Goal: Task Accomplishment & Management: Manage account settings

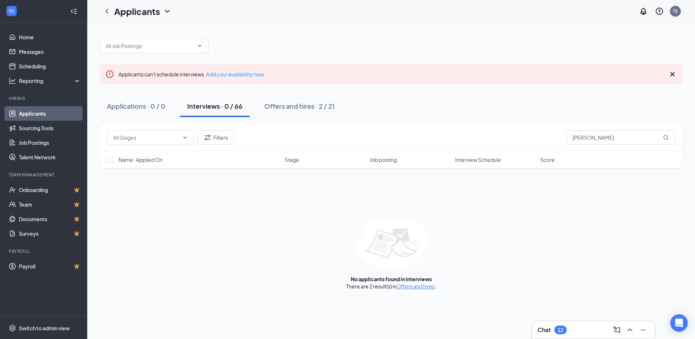
click at [55, 114] on link "Applicants" at bounding box center [50, 113] width 62 height 15
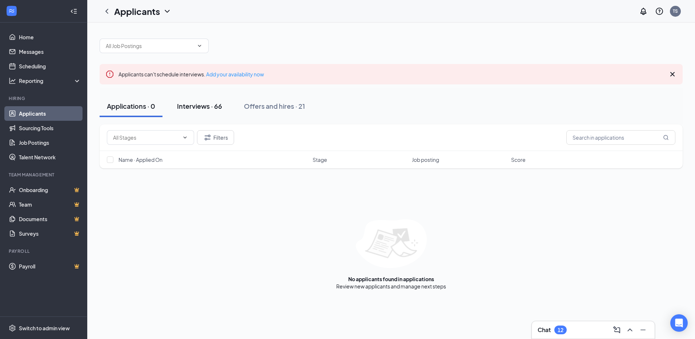
click at [212, 105] on div "Interviews · 66" at bounding box center [199, 105] width 45 height 9
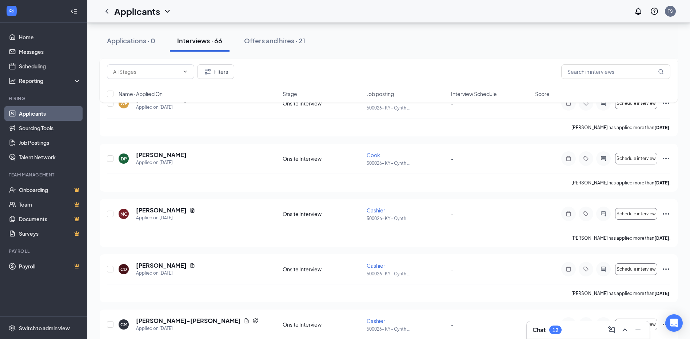
scroll to position [327, 0]
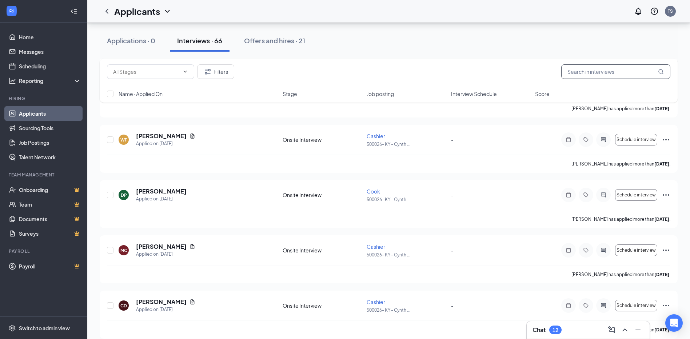
click at [597, 71] on input "text" at bounding box center [615, 71] width 109 height 15
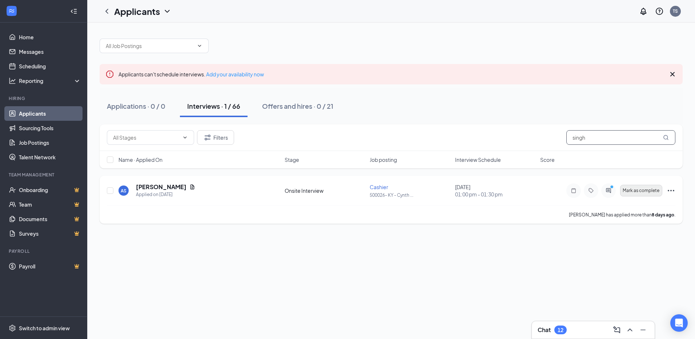
type input "singh"
click at [624, 189] on span "Mark as complete" at bounding box center [641, 190] width 37 height 5
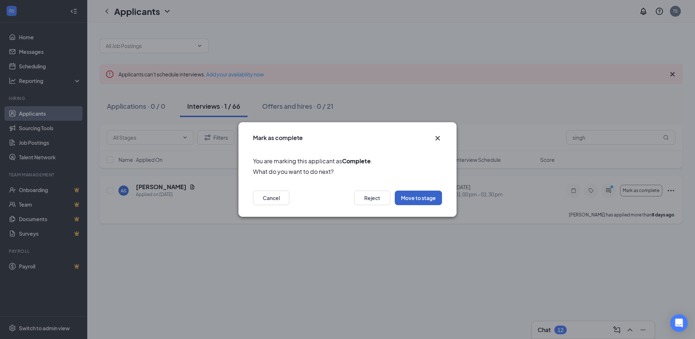
click at [427, 193] on button "Move to stage" at bounding box center [418, 197] width 47 height 15
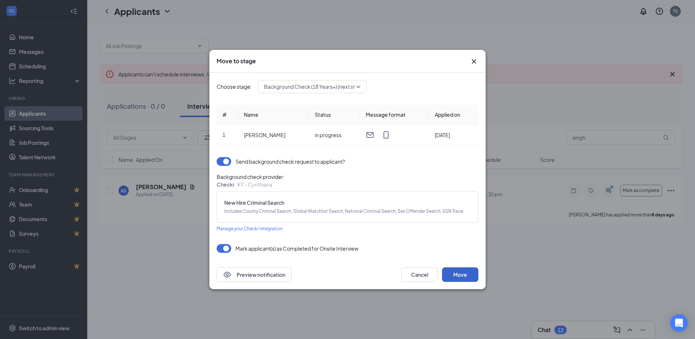
click at [462, 272] on button "Move" at bounding box center [460, 274] width 36 height 15
